Goal: Task Accomplishment & Management: Manage account settings

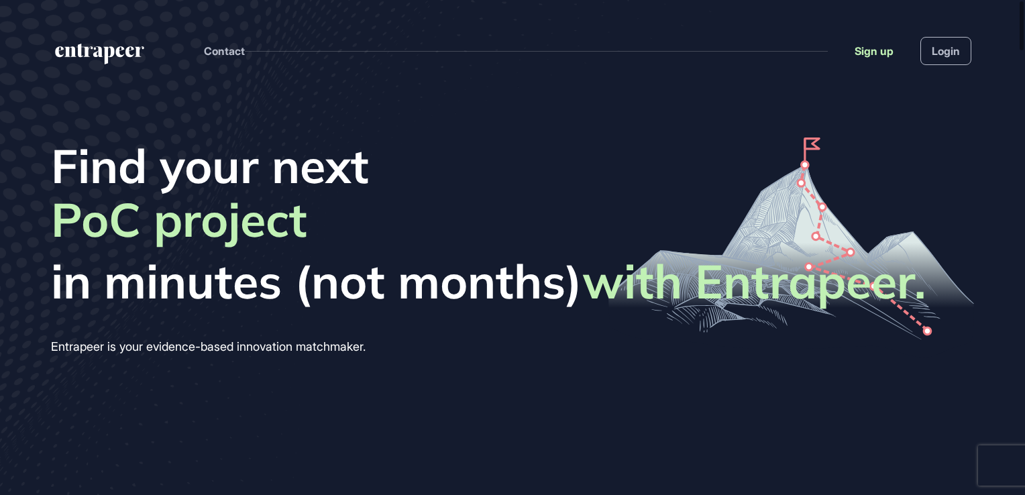
click at [876, 52] on link "Sign up" at bounding box center [873, 51] width 39 height 16
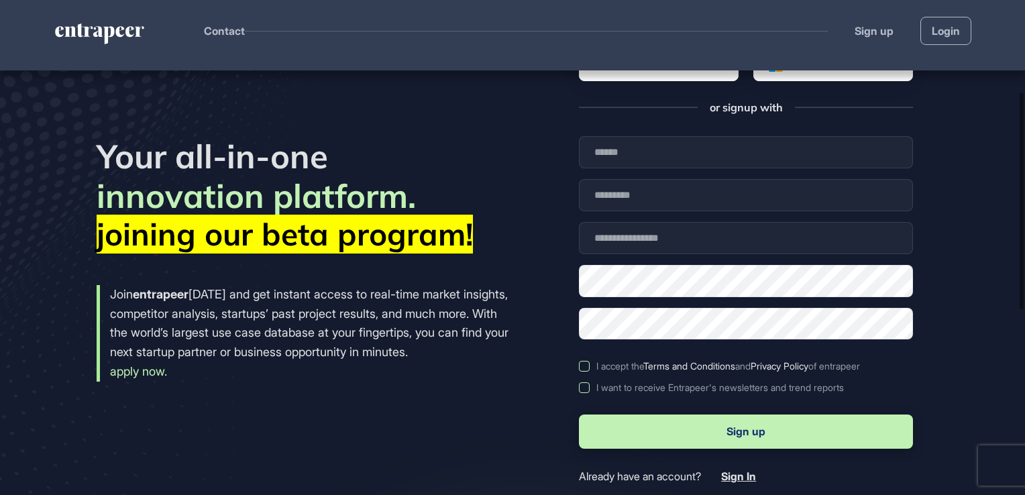
scroll to position [292, 0]
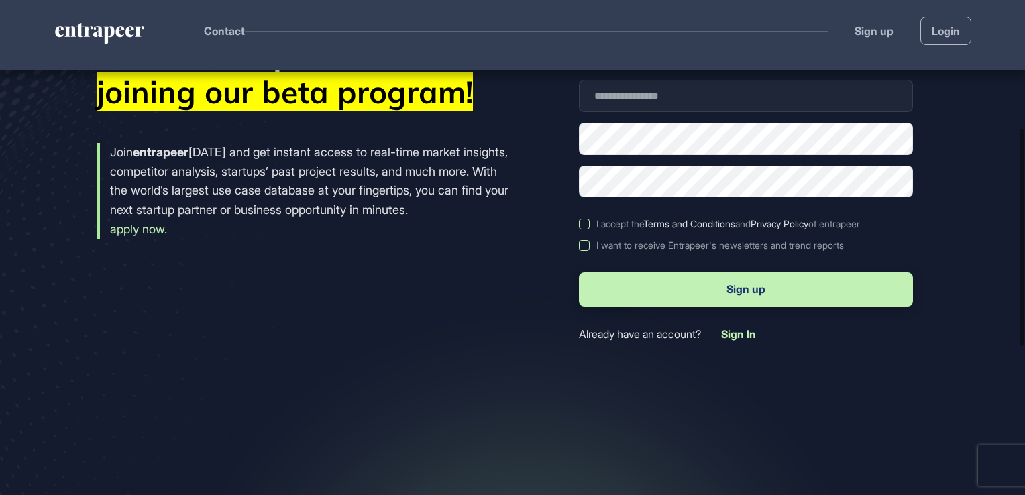
click at [756, 334] on span "Sign In" at bounding box center [738, 333] width 35 height 13
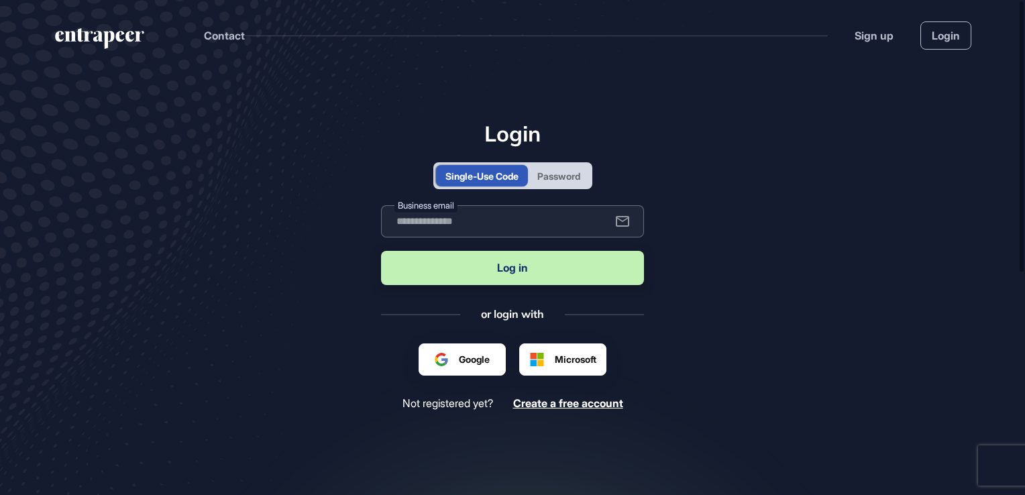
click at [460, 231] on input "text" at bounding box center [512, 221] width 263 height 32
type input "**********"
click at [497, 275] on button "Log in" at bounding box center [512, 268] width 263 height 34
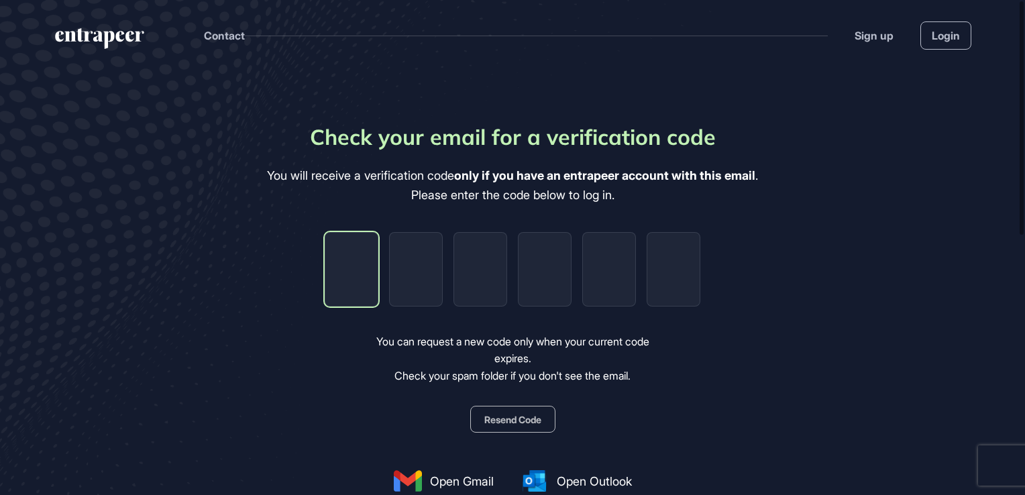
click at [347, 278] on input "tel" at bounding box center [352, 269] width 54 height 74
